Goal: Task Accomplishment & Management: Manage account settings

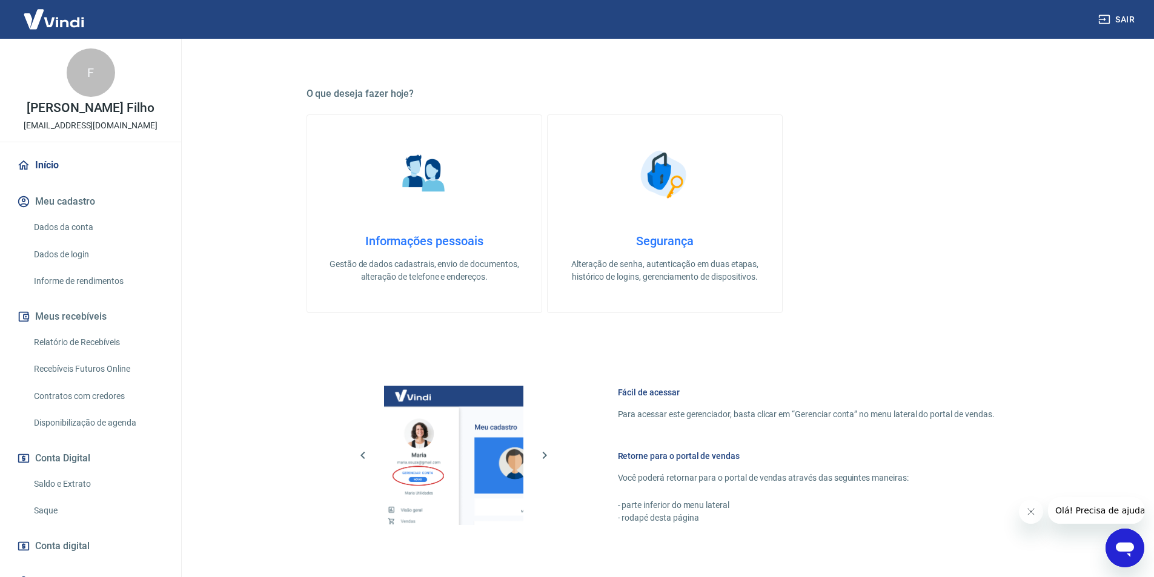
click at [62, 230] on link "Dados da conta" at bounding box center [97, 227] width 137 height 25
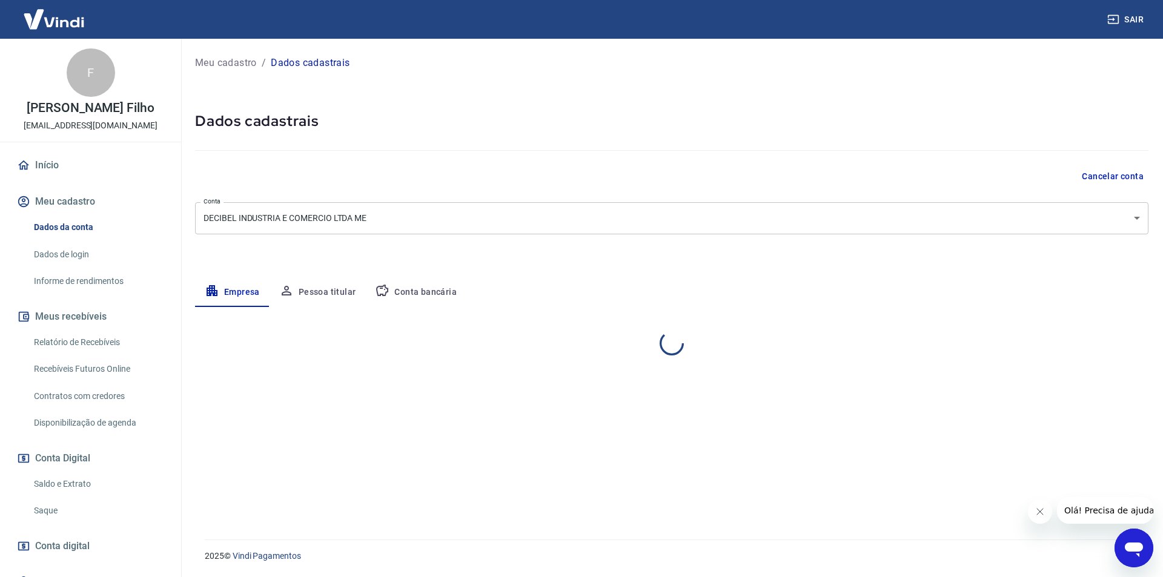
select select "SP"
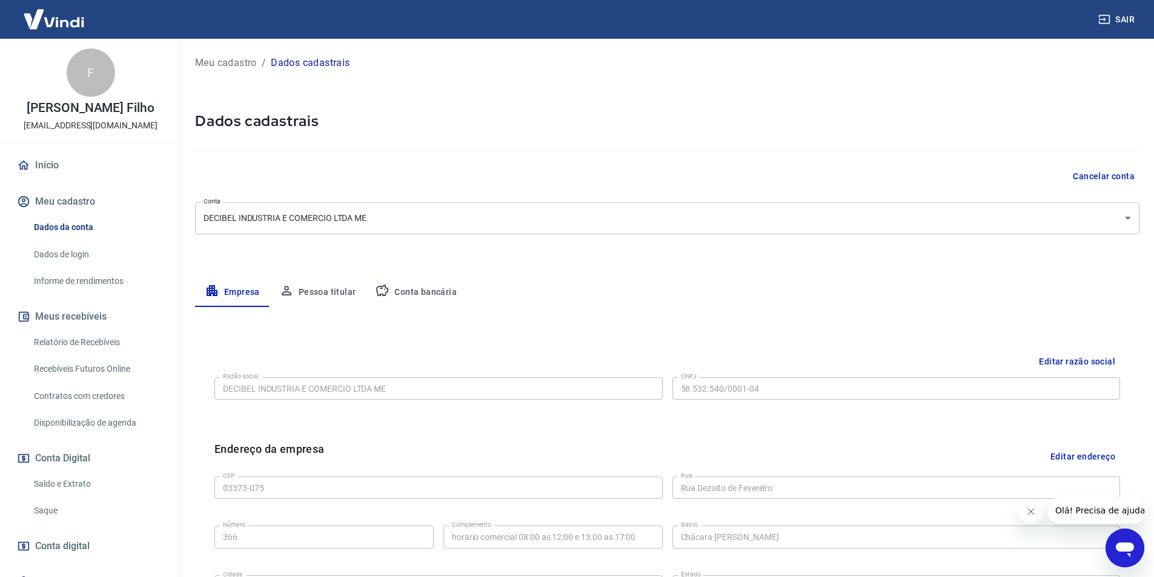
click at [105, 350] on link "Relatório de Recebíveis" at bounding box center [97, 342] width 137 height 25
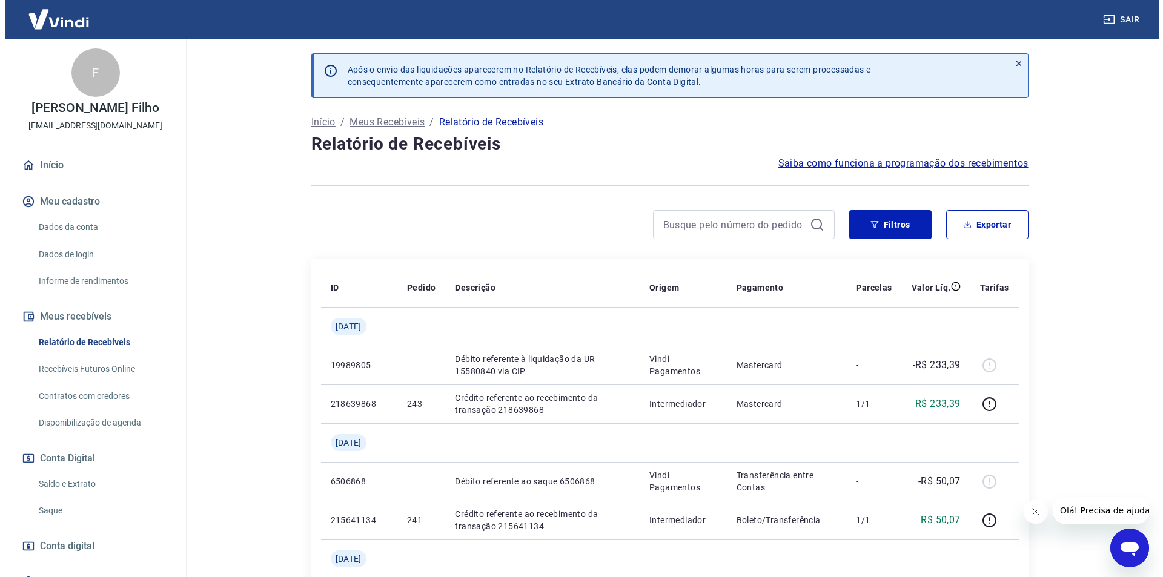
scroll to position [55, 0]
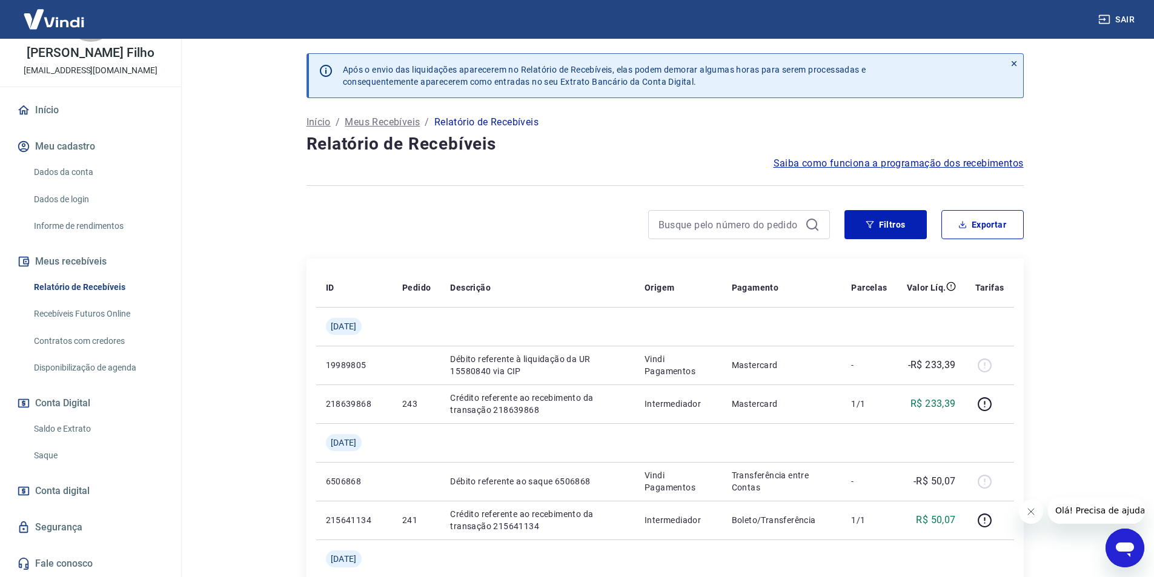
click at [81, 428] on link "Saldo e Extrato" at bounding box center [97, 429] width 137 height 25
